Goal: Transaction & Acquisition: Book appointment/travel/reservation

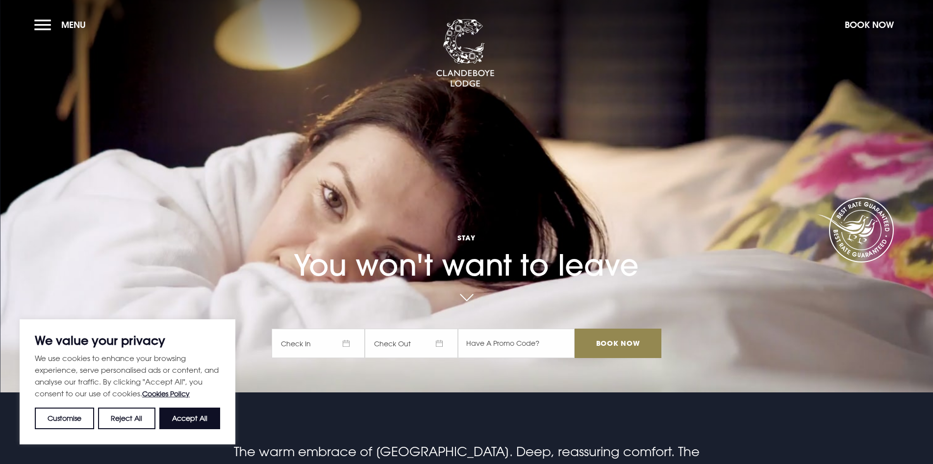
click at [312, 343] on span "Check In" at bounding box center [317, 342] width 93 height 29
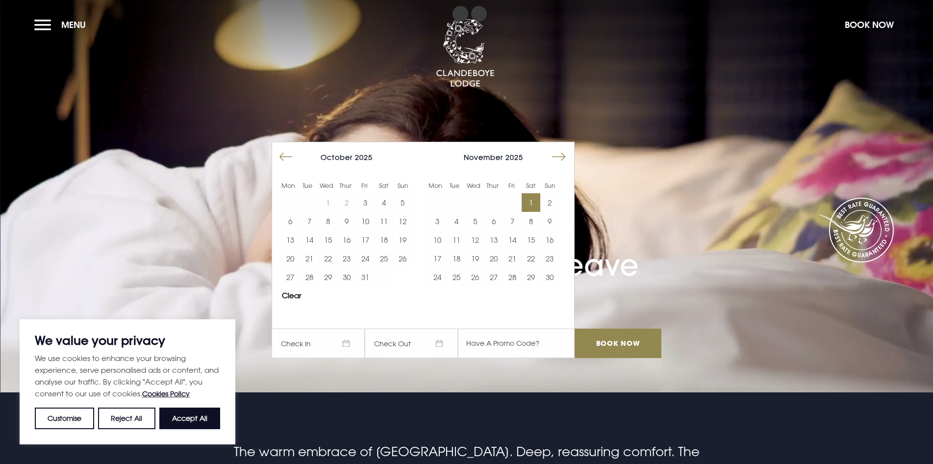
click at [538, 202] on button "1" at bounding box center [530, 202] width 19 height 19
click at [549, 207] on button "2" at bounding box center [549, 202] width 19 height 19
click at [613, 340] on input "Book Now" at bounding box center [617, 342] width 86 height 29
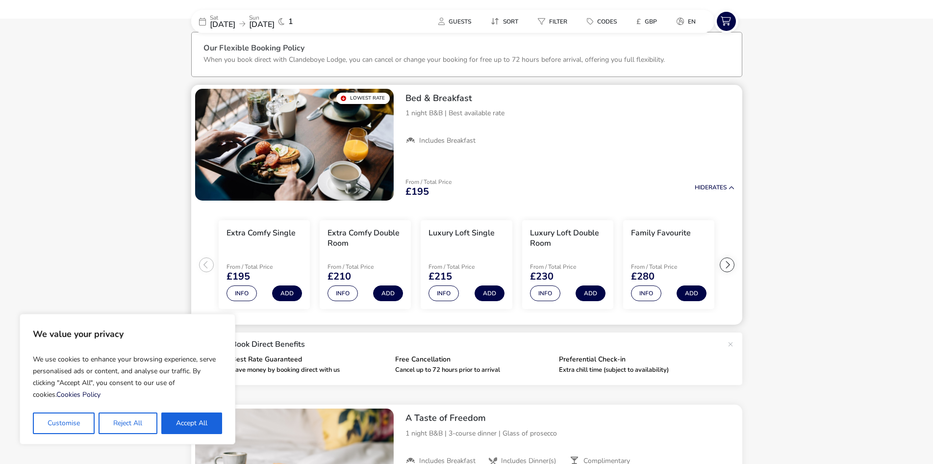
scroll to position [45, 0]
click at [545, 294] on button "Info" at bounding box center [545, 294] width 30 height 16
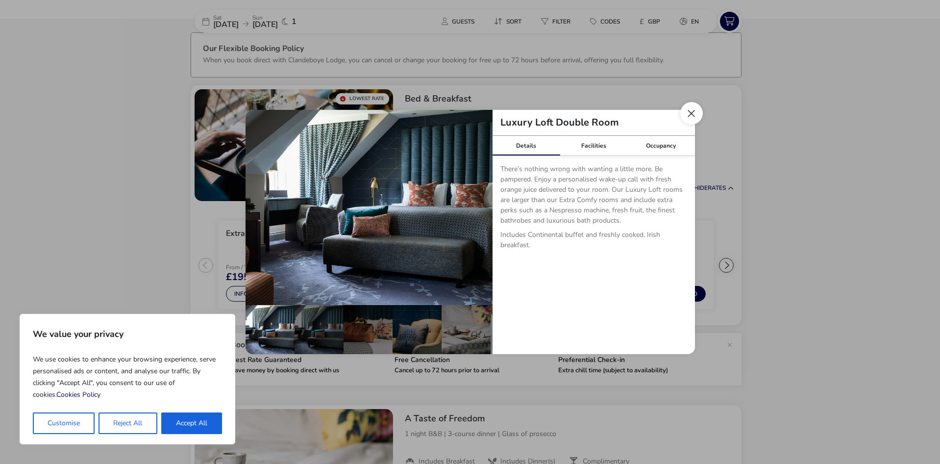
drag, startPoint x: 692, startPoint y: 119, endPoint x: 692, endPoint y: 109, distance: 9.8
click at [692, 109] on button "Close dialog" at bounding box center [691, 113] width 23 height 23
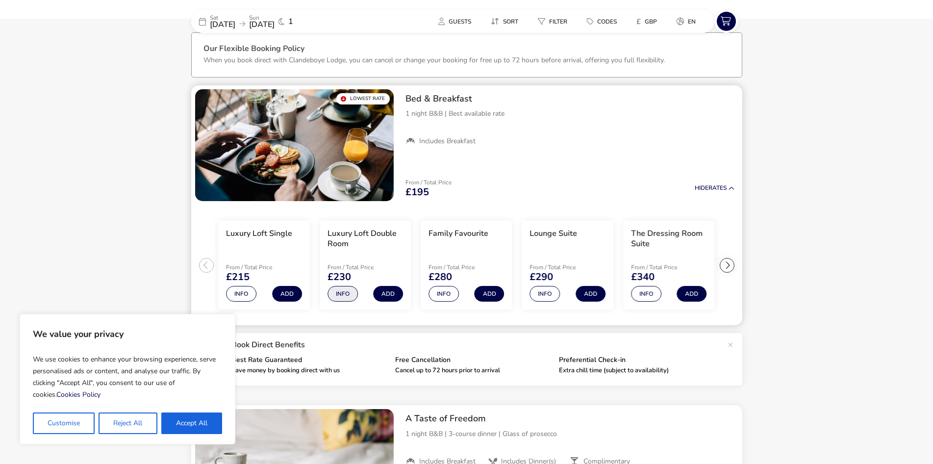
click at [340, 293] on button "Info" at bounding box center [342, 294] width 30 height 16
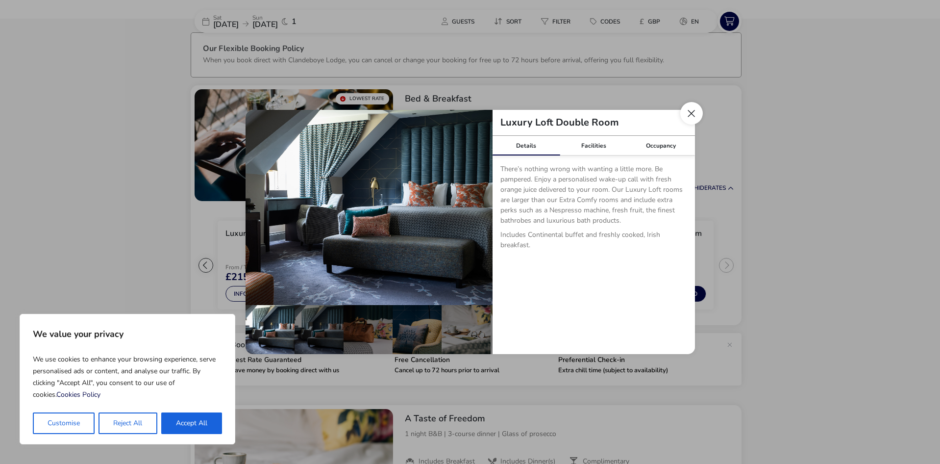
click at [693, 112] on button "Close dialog" at bounding box center [691, 113] width 23 height 23
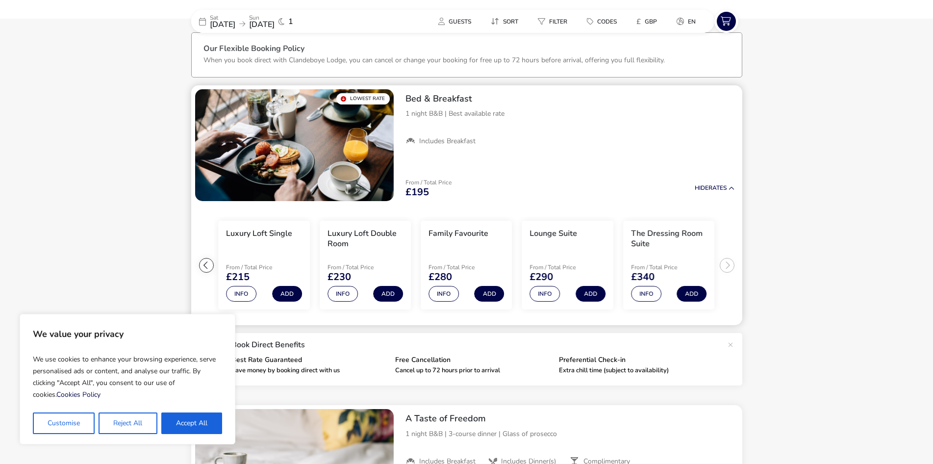
click at [202, 266] on div at bounding box center [206, 265] width 15 height 15
click at [202, 266] on ul "Extra Comfy Single From / Total Price £195 Info Add Extra Comfy Double Room Fro…" at bounding box center [466, 265] width 551 height 121
click at [349, 293] on button "Info" at bounding box center [342, 294] width 30 height 16
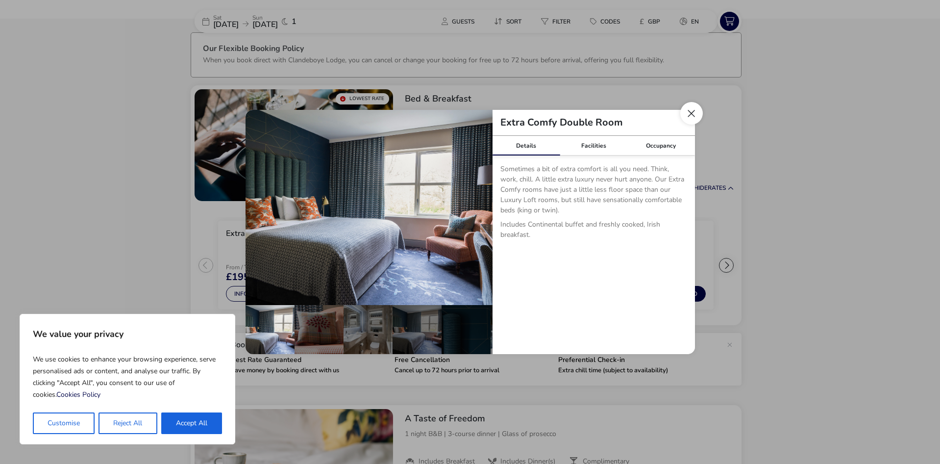
click at [685, 117] on button "Close dialog" at bounding box center [691, 113] width 23 height 23
